Goal: Task Accomplishment & Management: Manage account settings

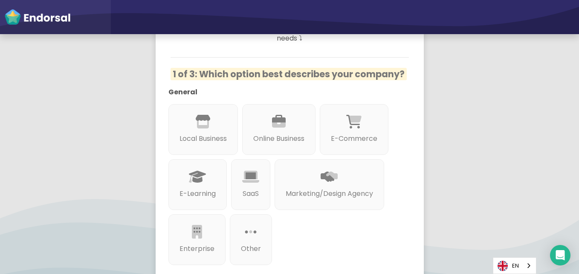
scroll to position [136, 0]
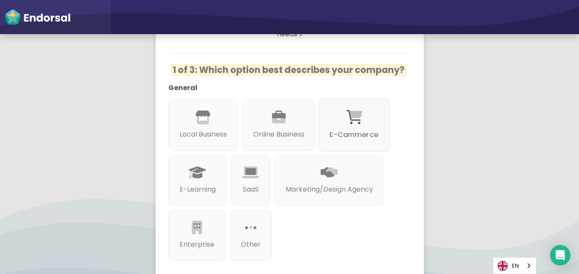
click at [330, 140] on p "E-Commerce" at bounding box center [354, 135] width 49 height 11
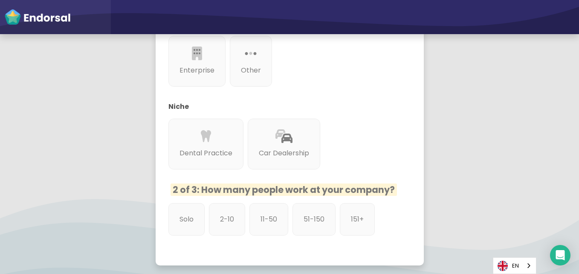
scroll to position [312, 0]
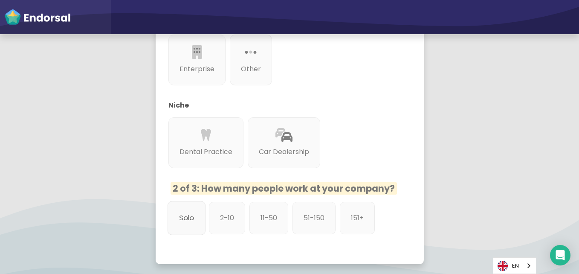
click at [177, 201] on div "Solo" at bounding box center [186, 218] width 38 height 34
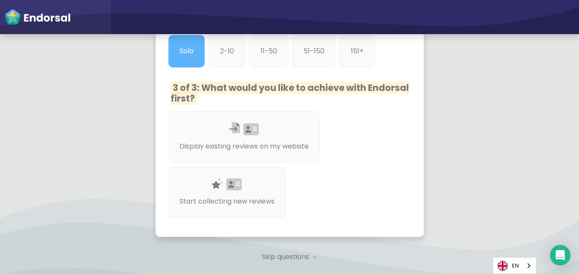
scroll to position [480, 0]
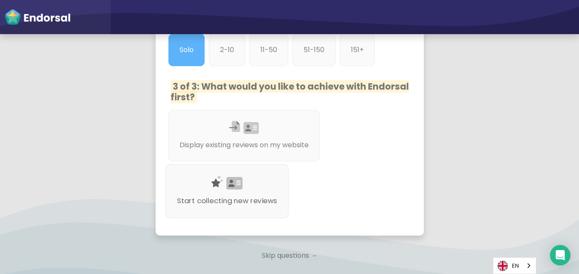
click at [242, 195] on p "Start collecting new reviews" at bounding box center [227, 200] width 100 height 11
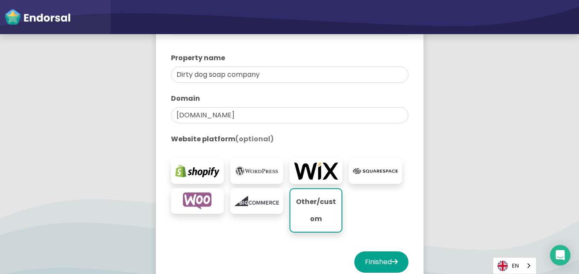
scroll to position [171, 0]
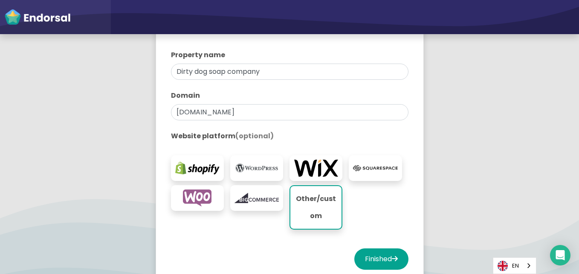
click at [308, 166] on img at bounding box center [316, 168] width 44 height 17
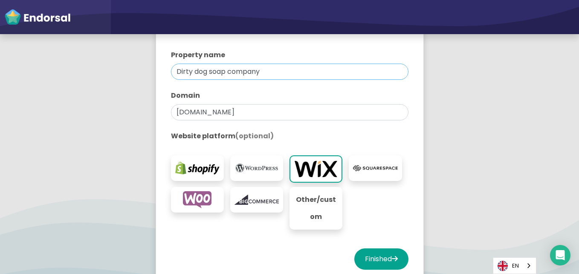
click at [266, 68] on input "Dirty dog soap company" at bounding box center [290, 72] width 238 height 16
type input "D"
click at [274, 115] on input "[DOMAIN_NAME]" at bounding box center [290, 112] width 238 height 16
type input "d"
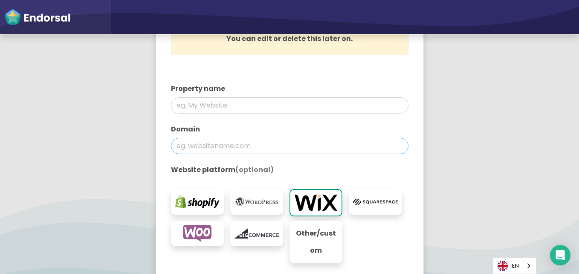
scroll to position [107, 0]
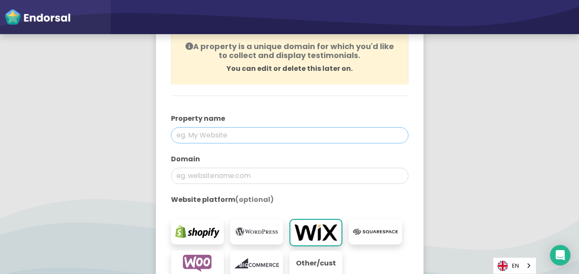
click at [213, 137] on input "text" at bounding box center [290, 135] width 238 height 16
click at [197, 137] on input "text" at bounding box center [290, 135] width 238 height 16
paste input "[URL][DOMAIN_NAME]"
type input "[URL][DOMAIN_NAME]"
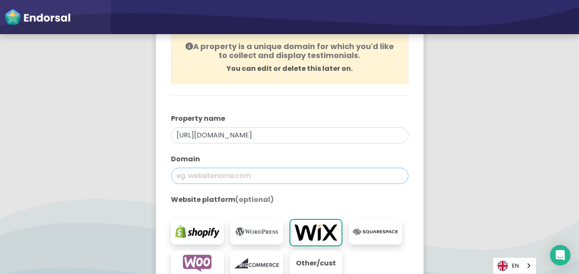
click at [215, 176] on input "text" at bounding box center [290, 176] width 238 height 16
paste input "[URL][DOMAIN_NAME]"
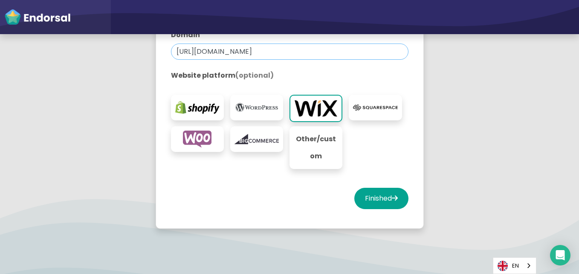
scroll to position [232, 0]
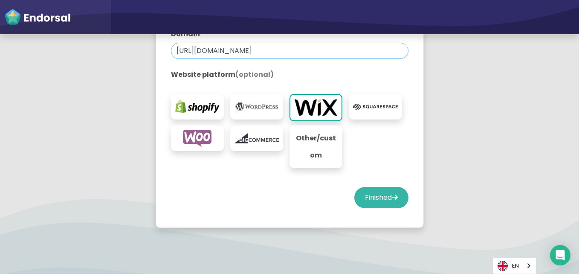
type input "[URL][DOMAIN_NAME]"
click at [372, 200] on button "Finished" at bounding box center [382, 197] width 54 height 21
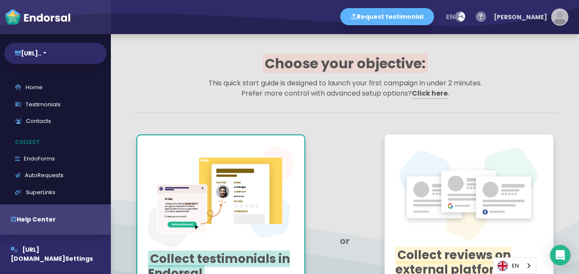
click at [551, 22] on button "[PERSON_NAME]" at bounding box center [529, 17] width 79 height 26
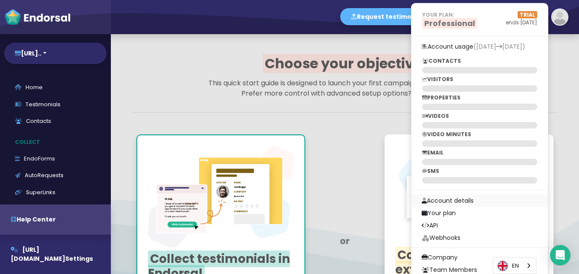
click at [488, 200] on link "Account details" at bounding box center [480, 201] width 137 height 12
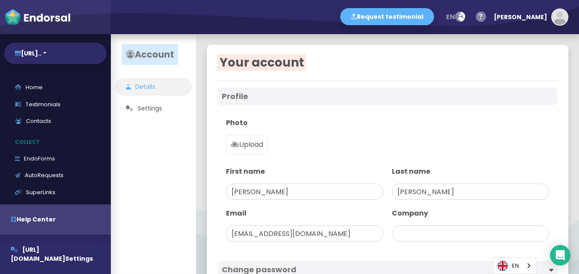
type input "Dirty dog soap company"
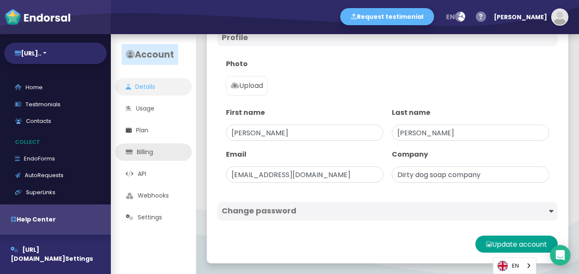
click at [155, 154] on link "Billing" at bounding box center [153, 151] width 77 height 17
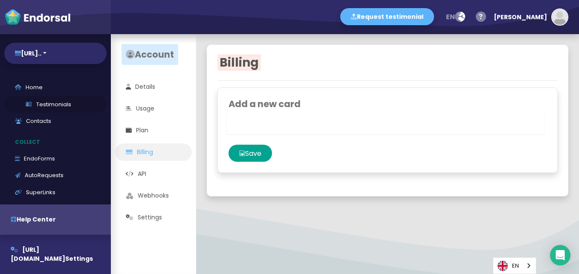
click at [54, 102] on link "Testimonials" at bounding box center [55, 104] width 102 height 17
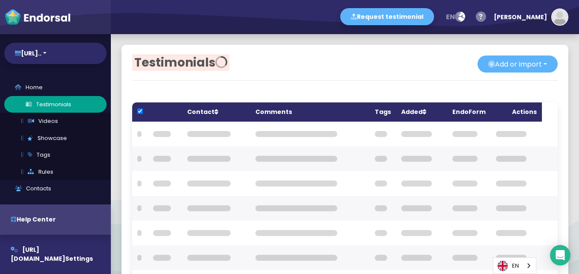
checkbox input "true"
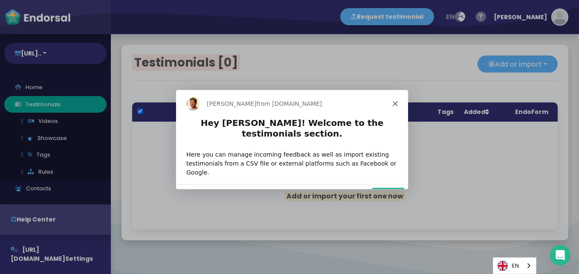
click at [396, 101] on icon "Close" at bounding box center [395, 103] width 5 height 5
